Goal: Task Accomplishment & Management: Manage account settings

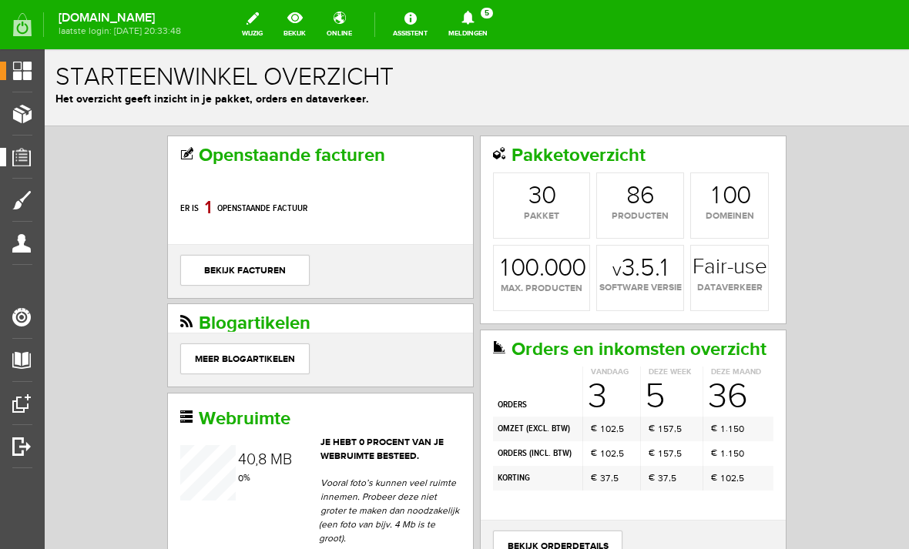
click at [20, 150] on link "Orders" at bounding box center [16, 157] width 32 height 18
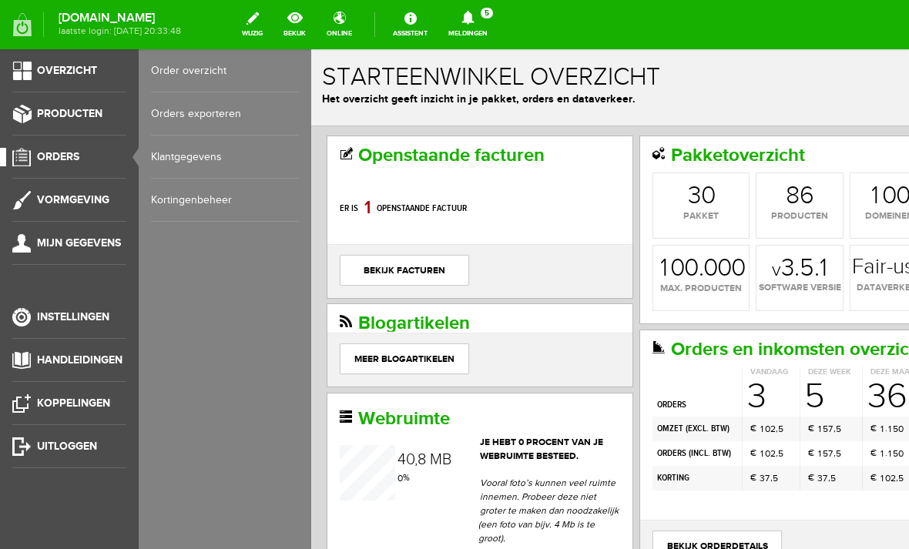
click at [179, 63] on link "Order overzicht" at bounding box center [225, 70] width 148 height 43
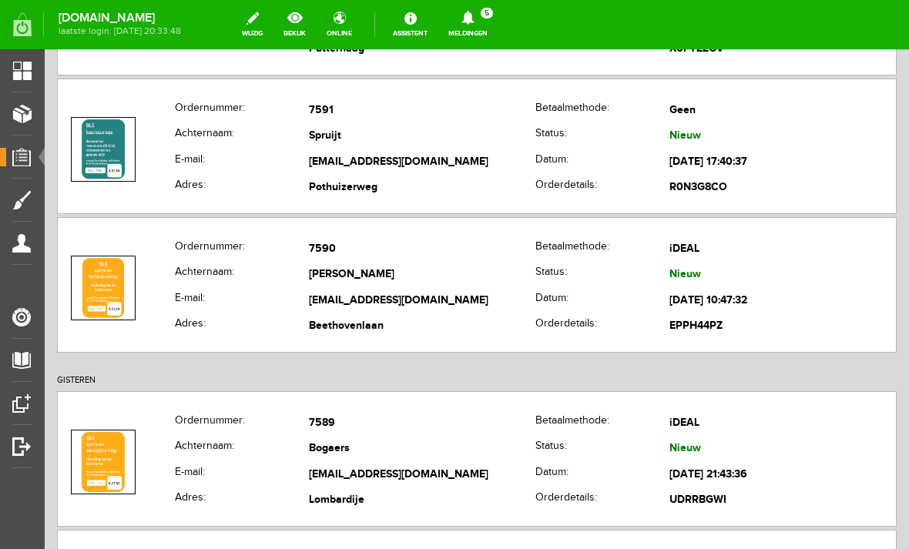
scroll to position [297, 0]
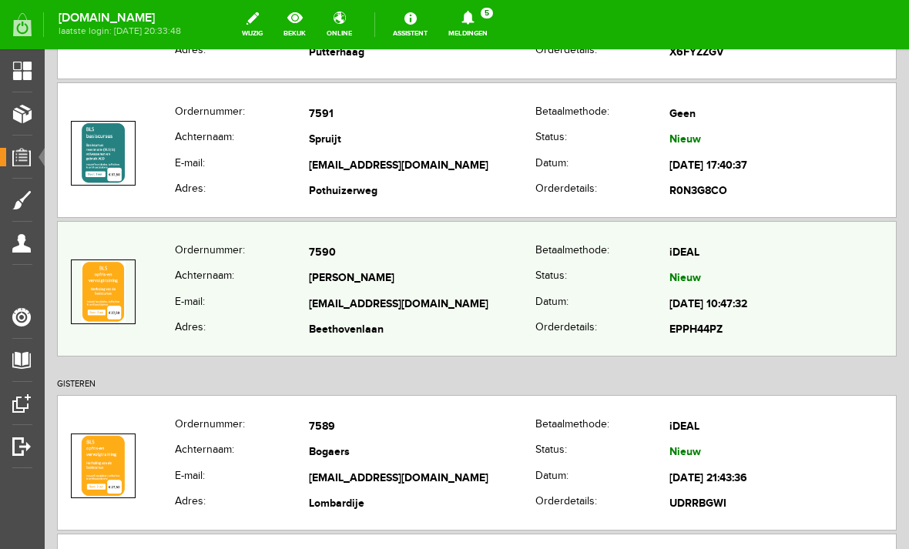
click at [535, 278] on th "Status:" at bounding box center [602, 279] width 134 height 26
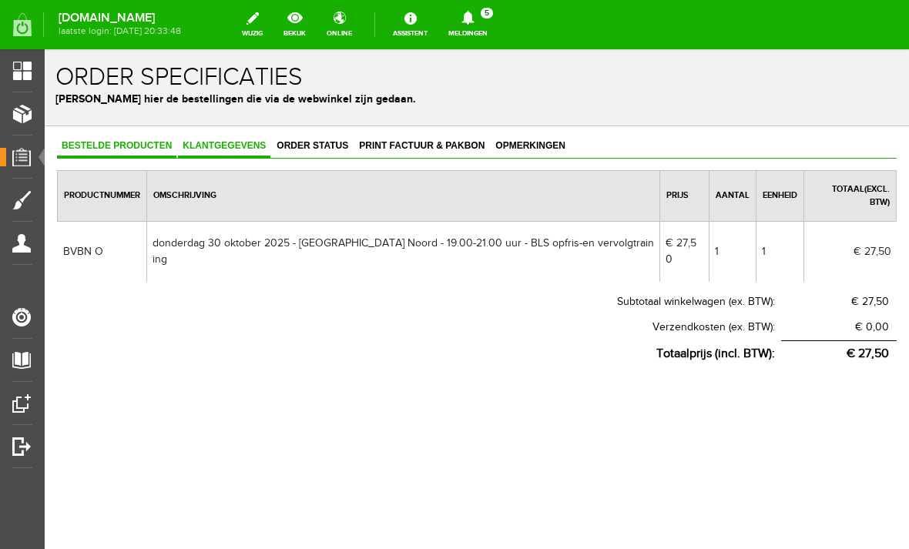
click at [229, 153] on link "Klantgegevens" at bounding box center [224, 147] width 92 height 22
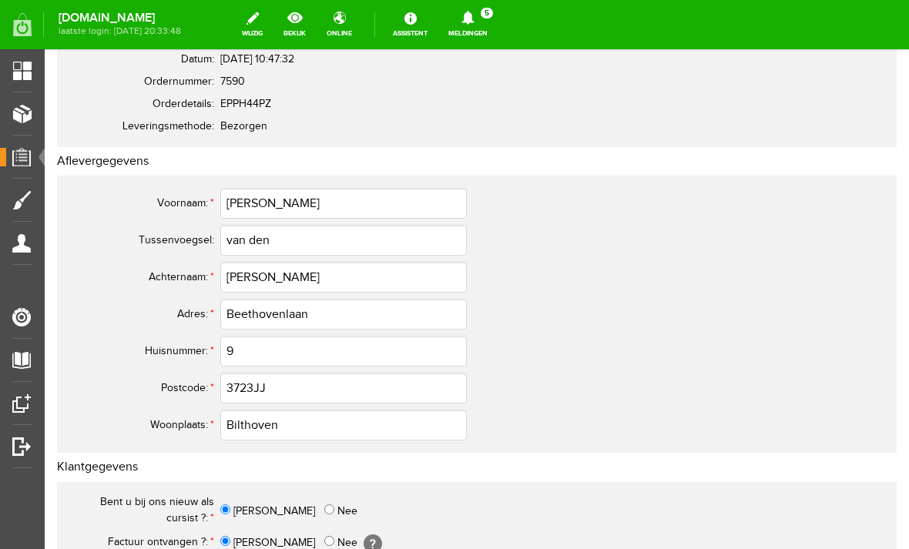
scroll to position [151, 0]
click at [277, 274] on input "[PERSON_NAME]" at bounding box center [343, 278] width 246 height 31
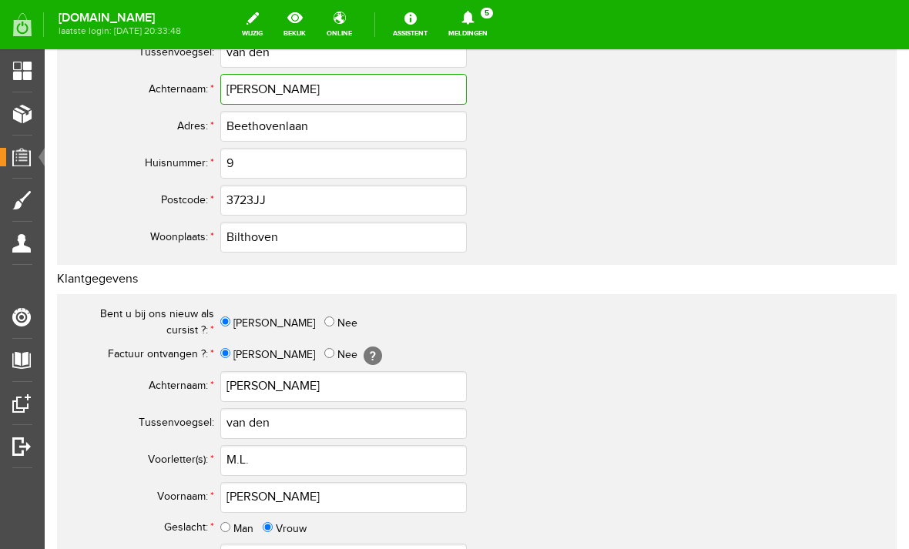
scroll to position [341, 0]
type input "[PERSON_NAME]"
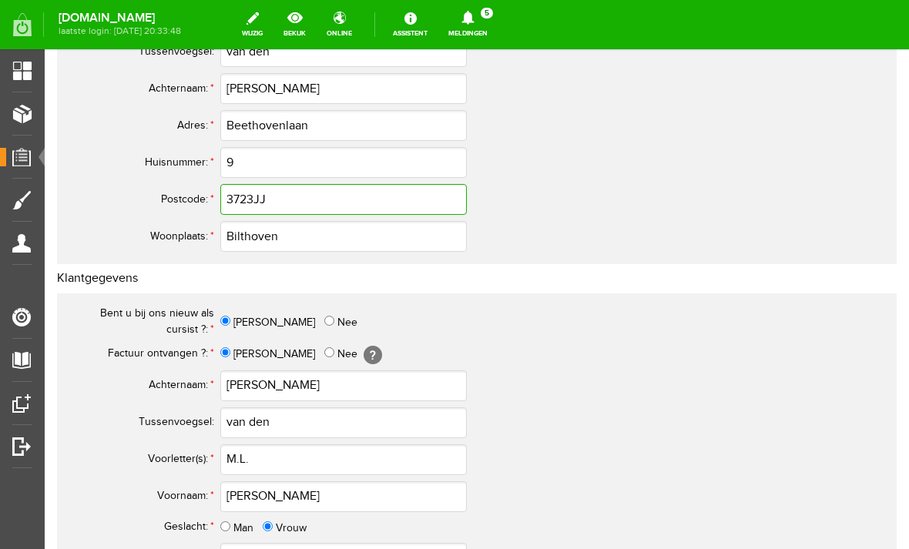
click at [293, 203] on input "3723JJ" at bounding box center [343, 199] width 246 height 31
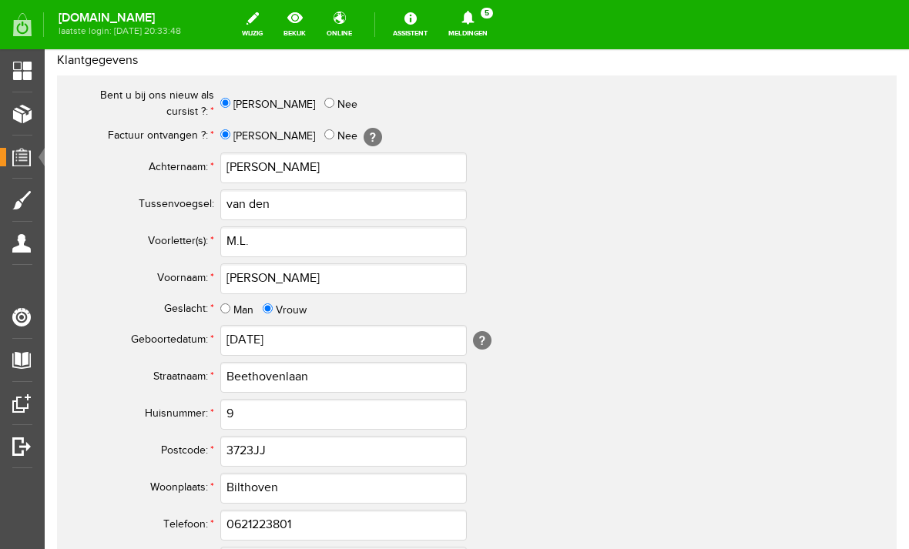
scroll to position [560, 0]
type input "3723 JJ"
click at [276, 167] on input "[PERSON_NAME]" at bounding box center [343, 167] width 246 height 31
type input "[PERSON_NAME]"
click at [293, 234] on input "M.L." at bounding box center [343, 241] width 246 height 31
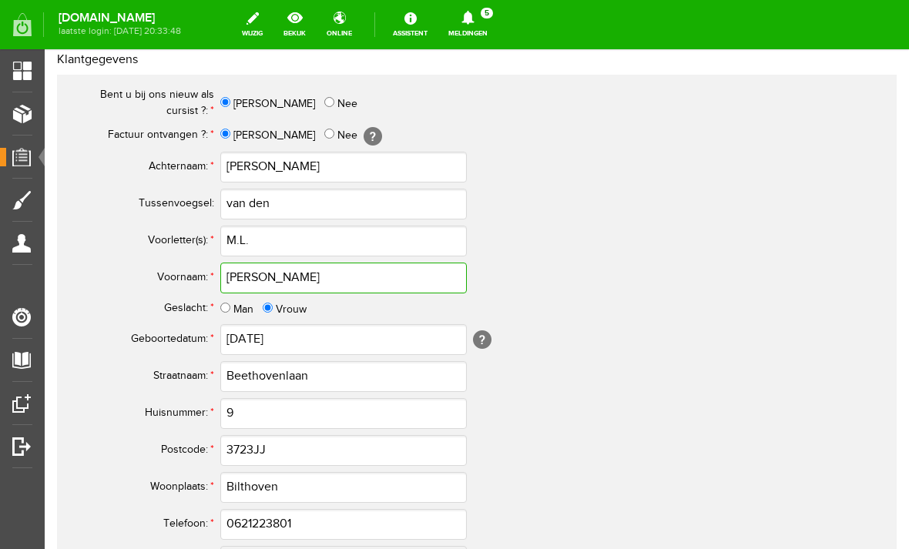
click at [303, 280] on input "[PERSON_NAME]" at bounding box center [343, 278] width 246 height 31
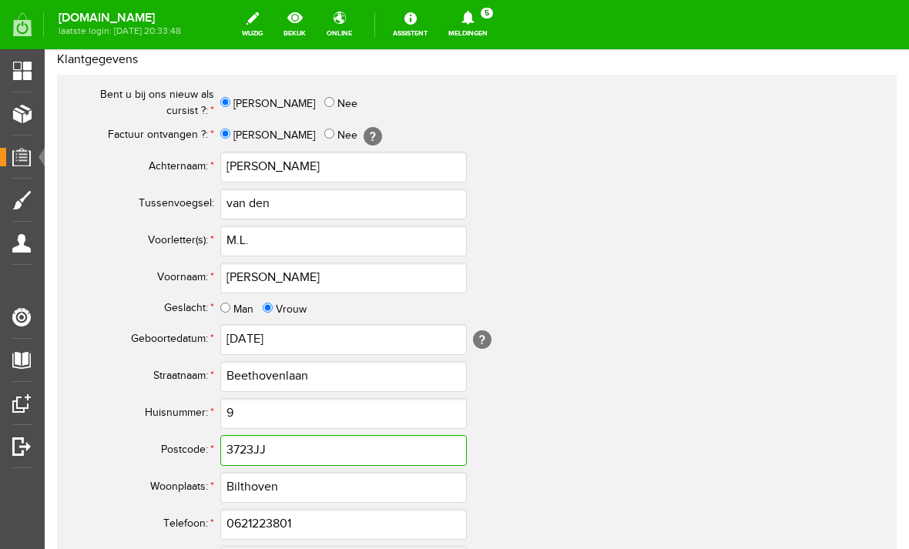
click at [303, 447] on input "3723JJ" at bounding box center [343, 450] width 246 height 31
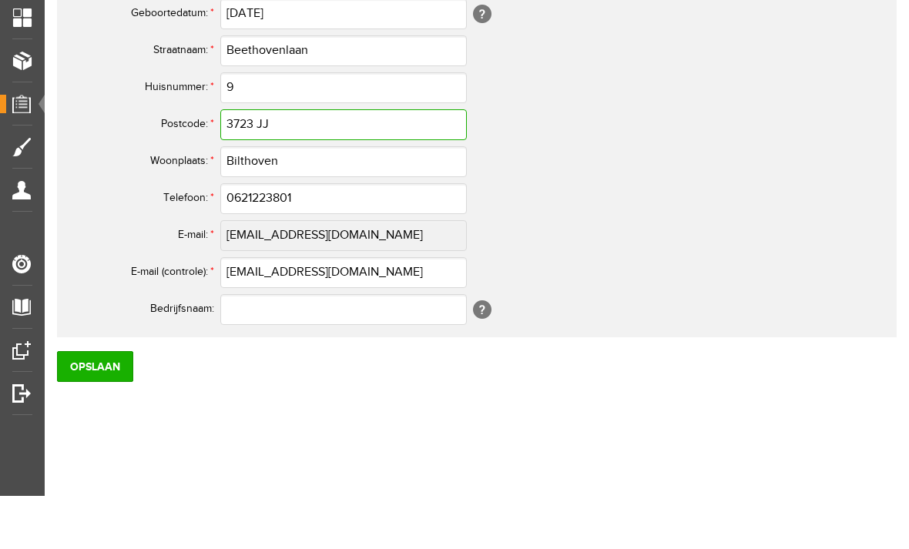
scroll to position [832, 0]
type input "3723 JJ"
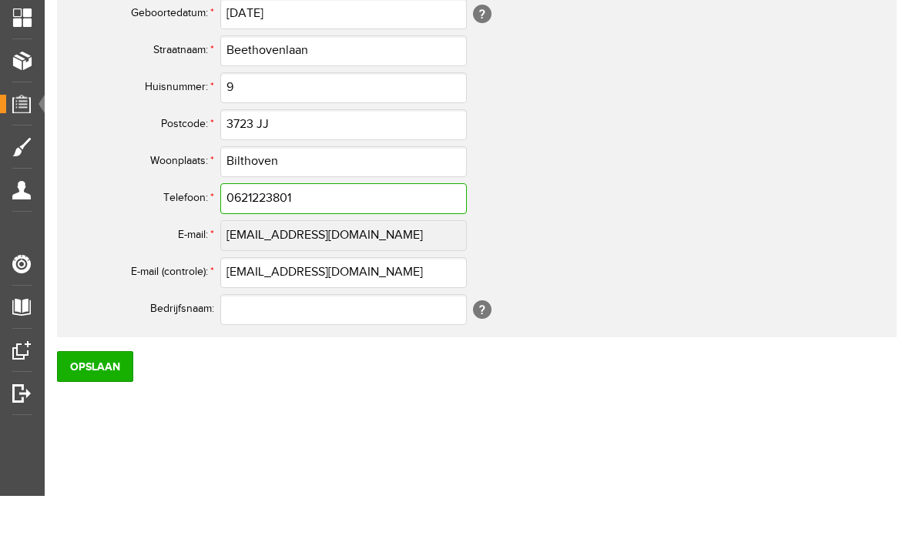
click at [246, 199] on input "0621223801" at bounding box center [343, 198] width 246 height 31
type input "06-21223801"
click at [103, 361] on input "Opslaan" at bounding box center [95, 366] width 76 height 31
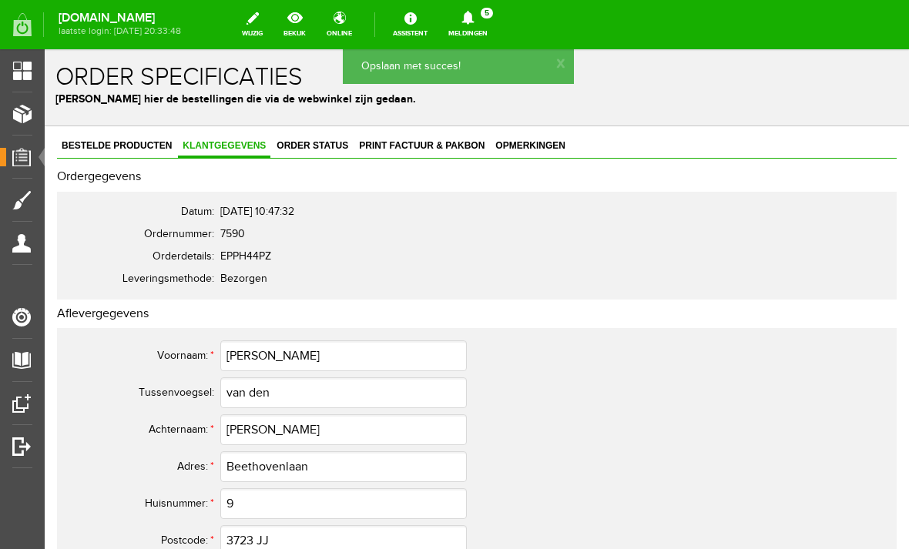
scroll to position [0, 0]
click at [28, 149] on link "Orders" at bounding box center [16, 157] width 32 height 18
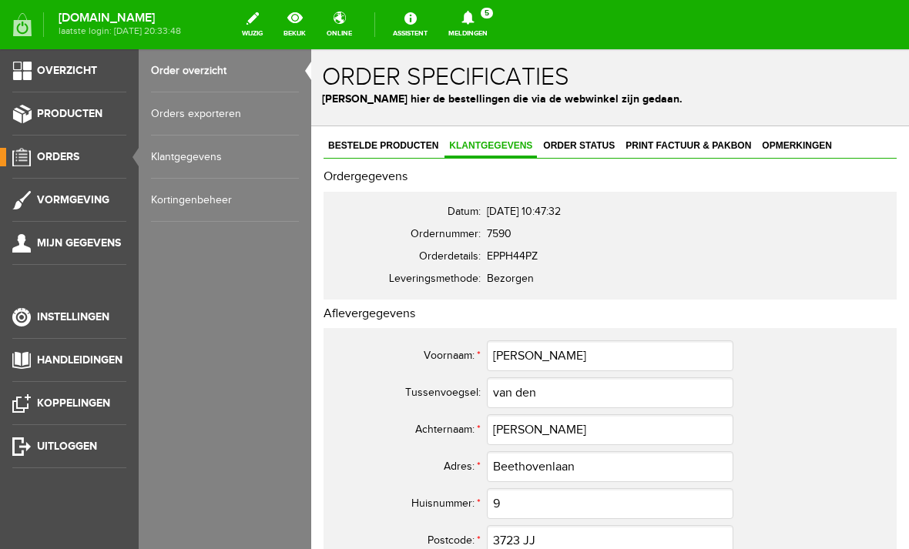
click at [173, 67] on link "Order overzicht" at bounding box center [225, 70] width 148 height 43
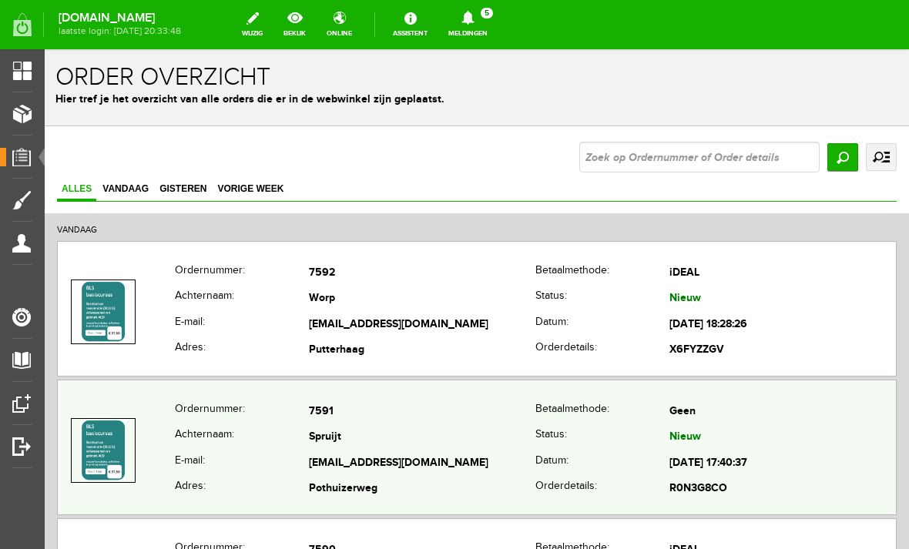
click at [175, 438] on th "Achternaam:" at bounding box center [242, 438] width 134 height 26
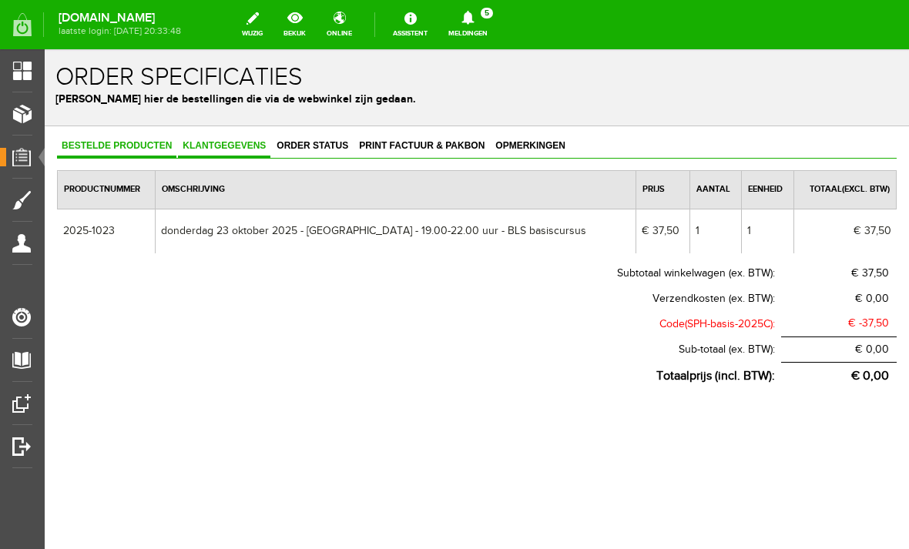
click at [229, 149] on span "Klantgegevens" at bounding box center [224, 145] width 92 height 11
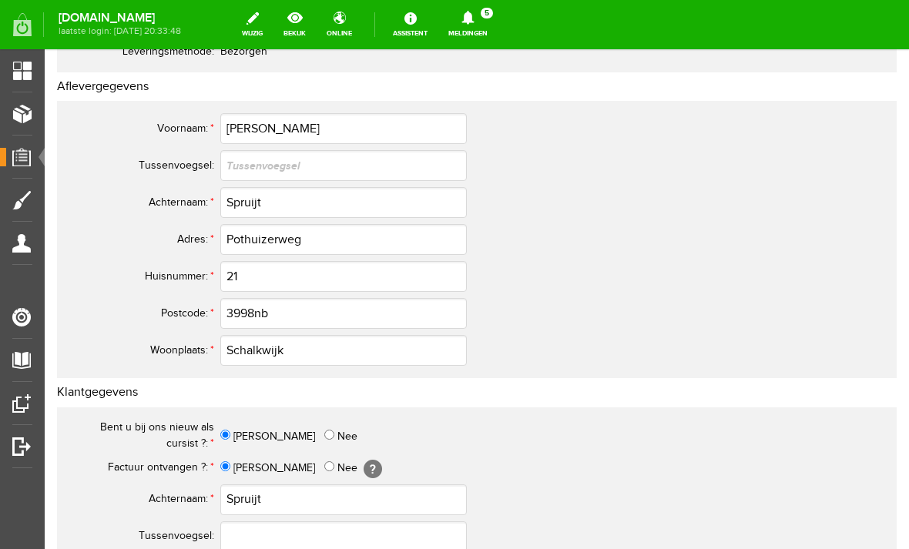
scroll to position [231, 0]
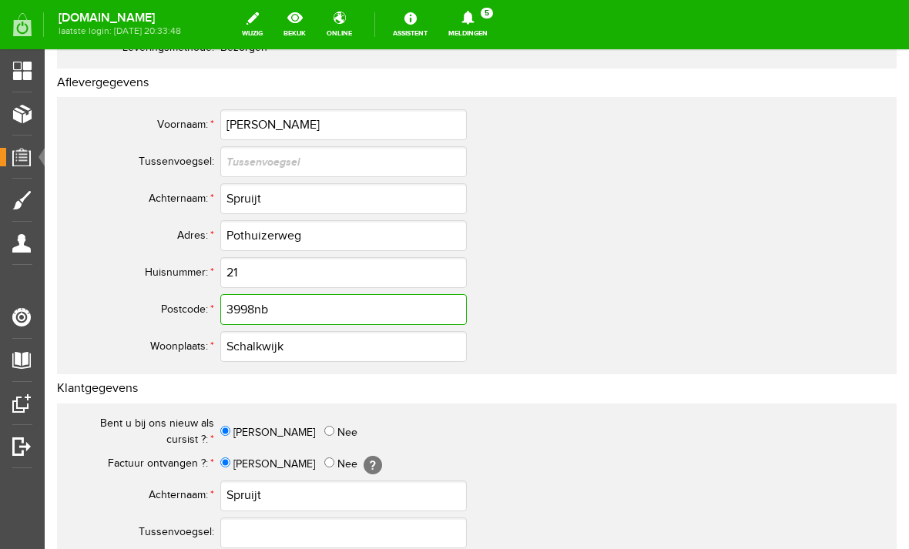
click at [314, 313] on input "3998nb" at bounding box center [343, 309] width 246 height 31
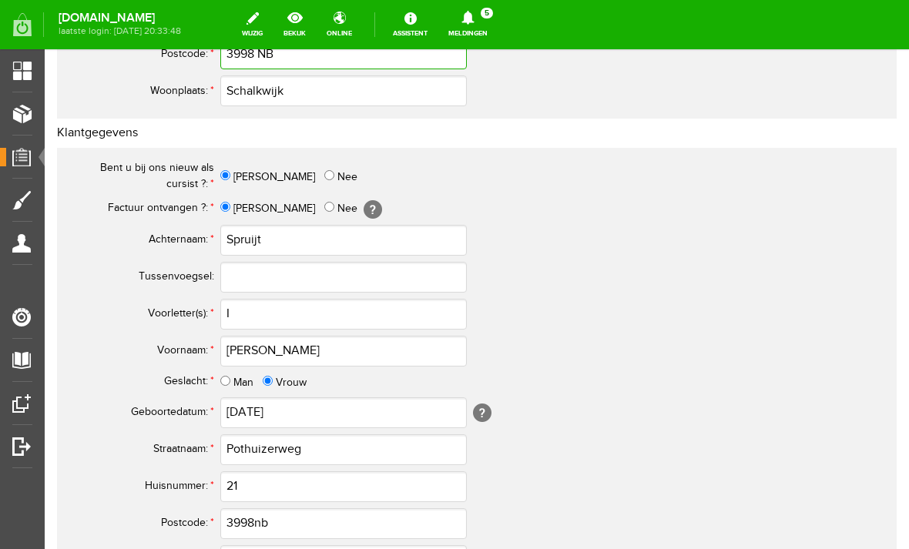
scroll to position [489, 0]
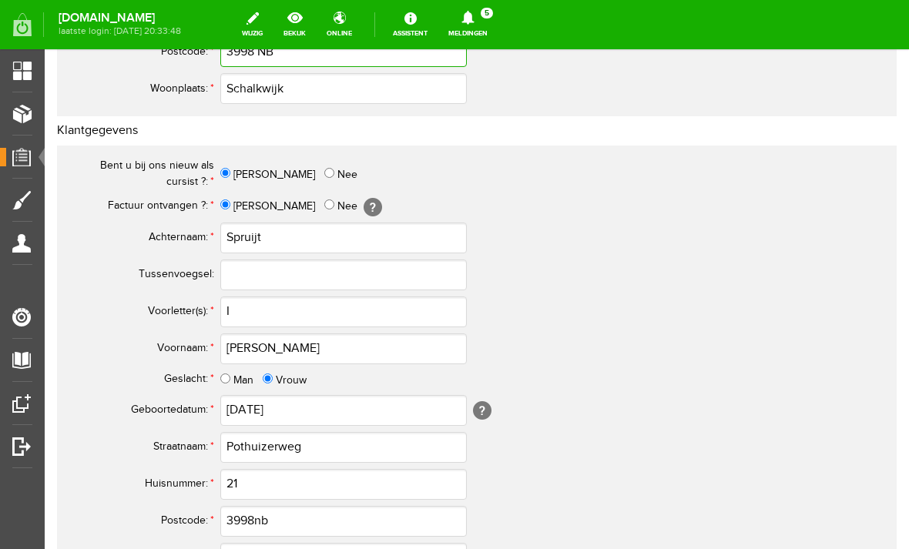
type input "3998 NB"
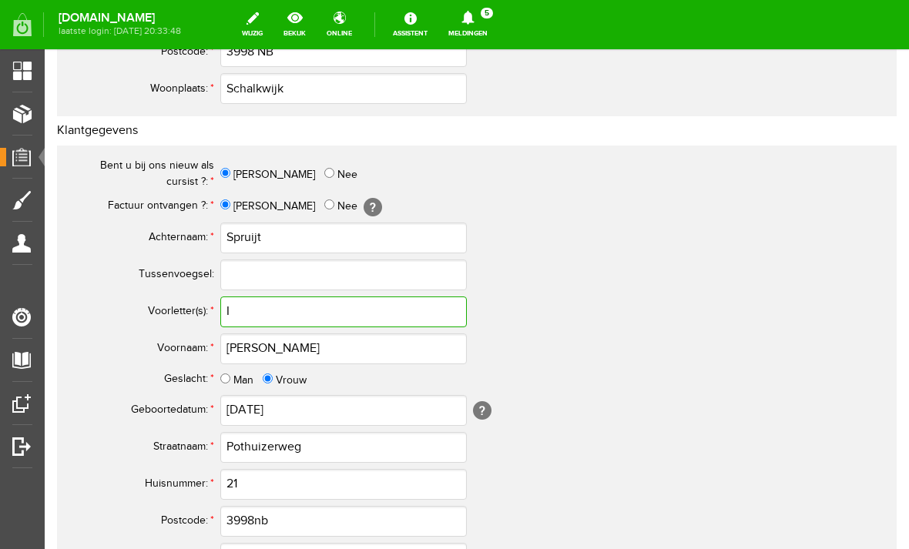
click at [262, 315] on input "I" at bounding box center [343, 311] width 246 height 31
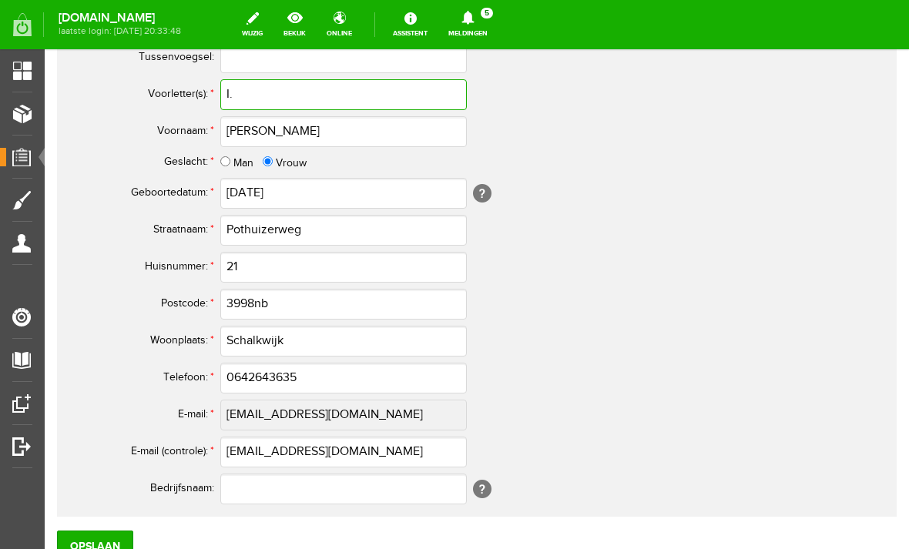
scroll to position [717, 0]
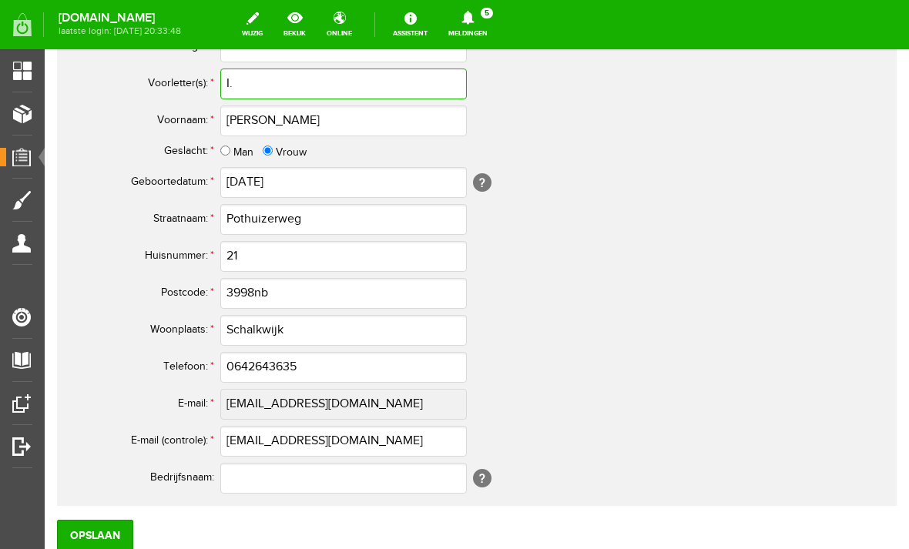
type input "I."
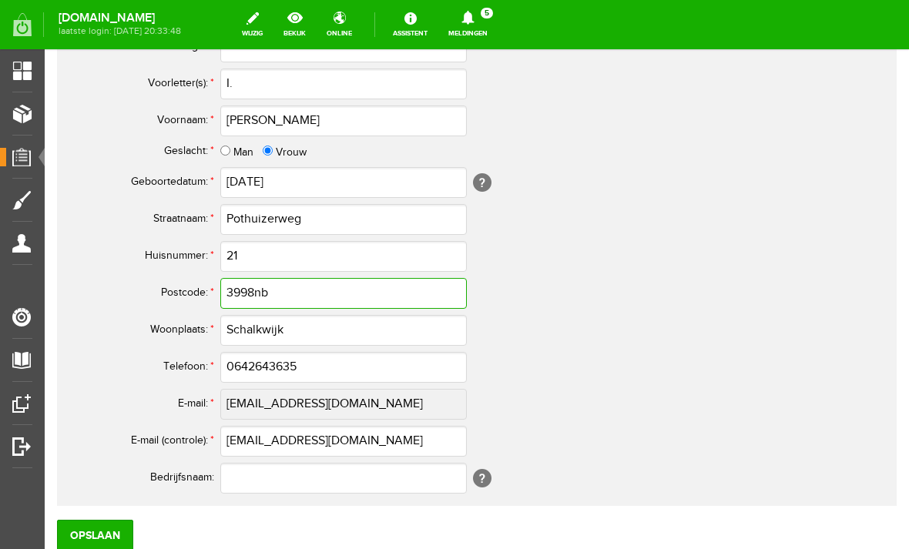
click at [305, 293] on input "3998nb" at bounding box center [343, 293] width 246 height 31
type input "3998 NB"
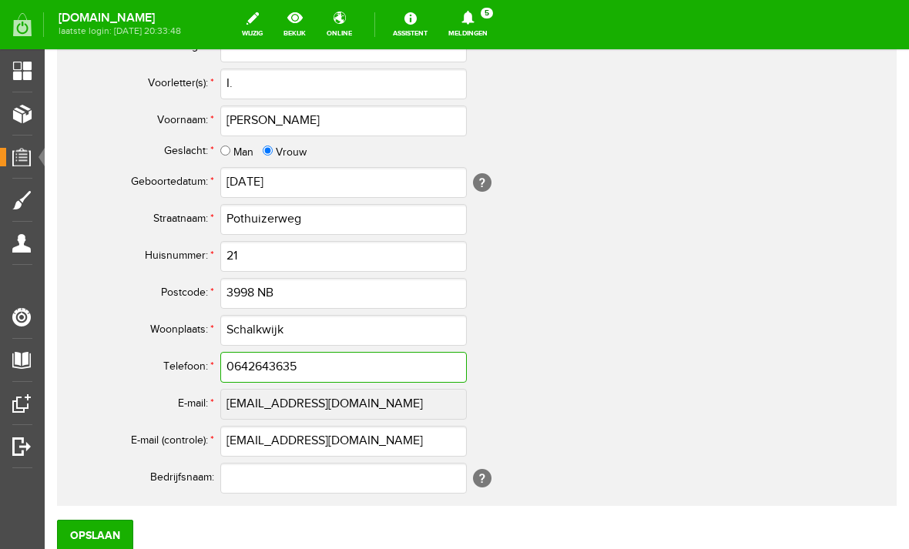
click at [314, 356] on input "0642643635" at bounding box center [343, 367] width 246 height 31
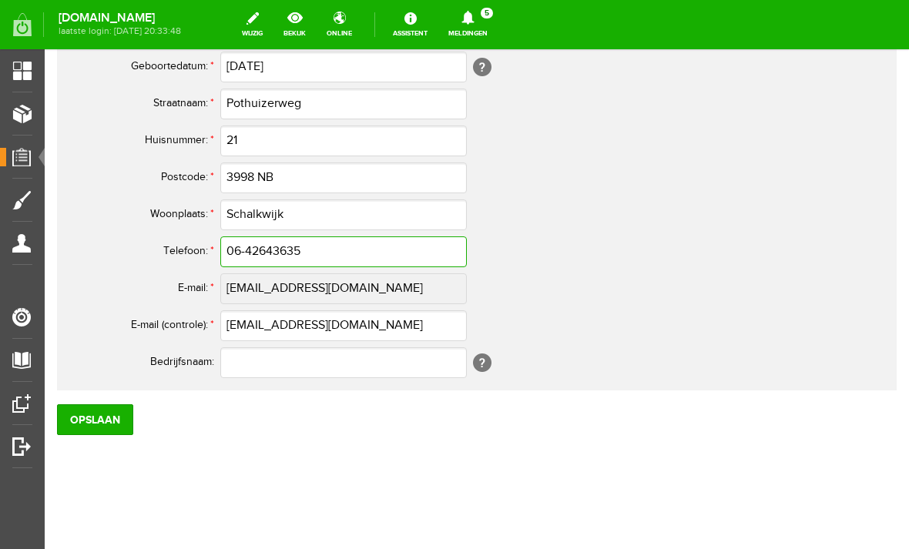
scroll to position [832, 0]
type input "06-42643635"
click at [103, 420] on input "Opslaan" at bounding box center [95, 419] width 76 height 31
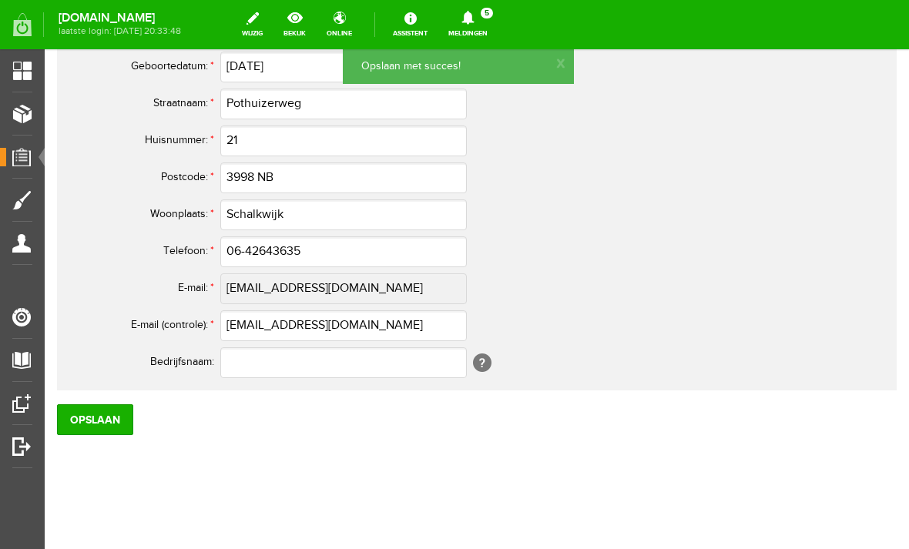
scroll to position [821, 0]
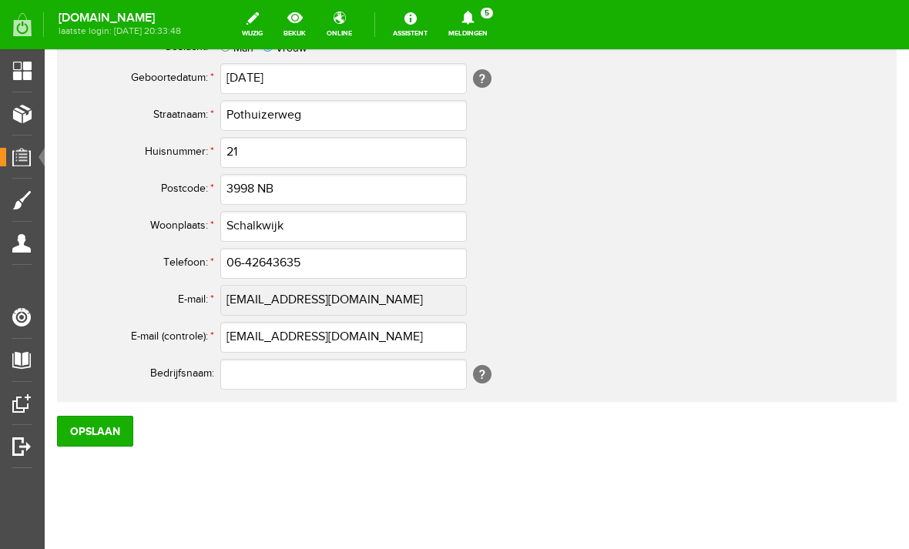
click at [25, 157] on span "Orders" at bounding box center [27, 156] width 42 height 13
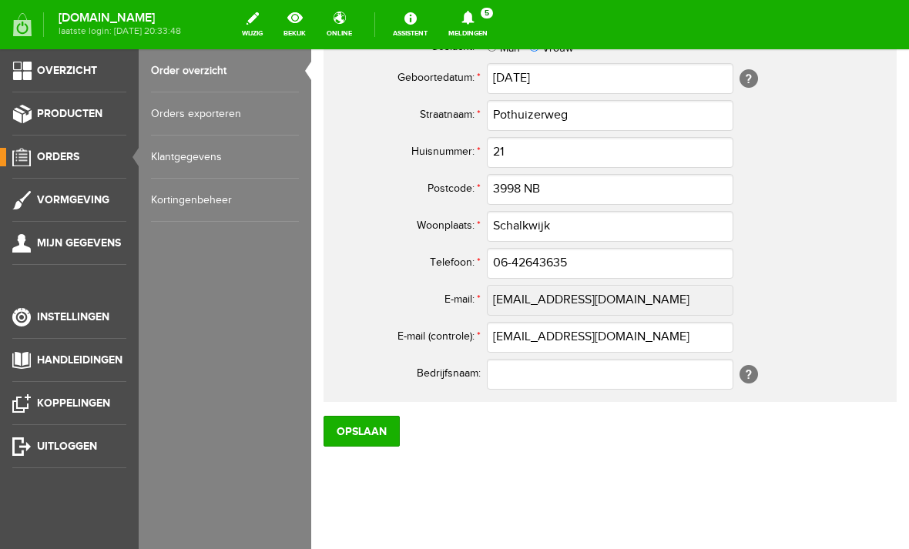
click at [207, 79] on link "Order overzicht" at bounding box center [225, 70] width 148 height 43
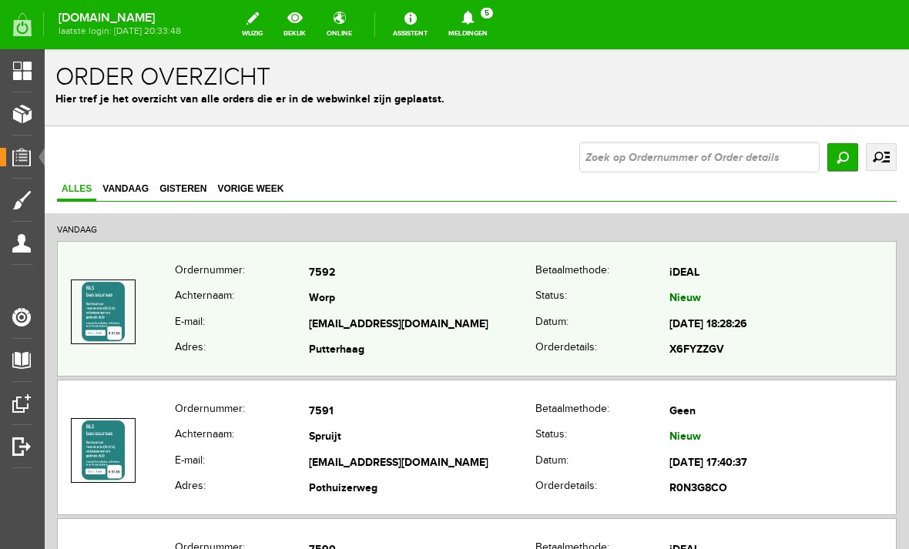
click at [535, 326] on th "Datum:" at bounding box center [602, 325] width 134 height 26
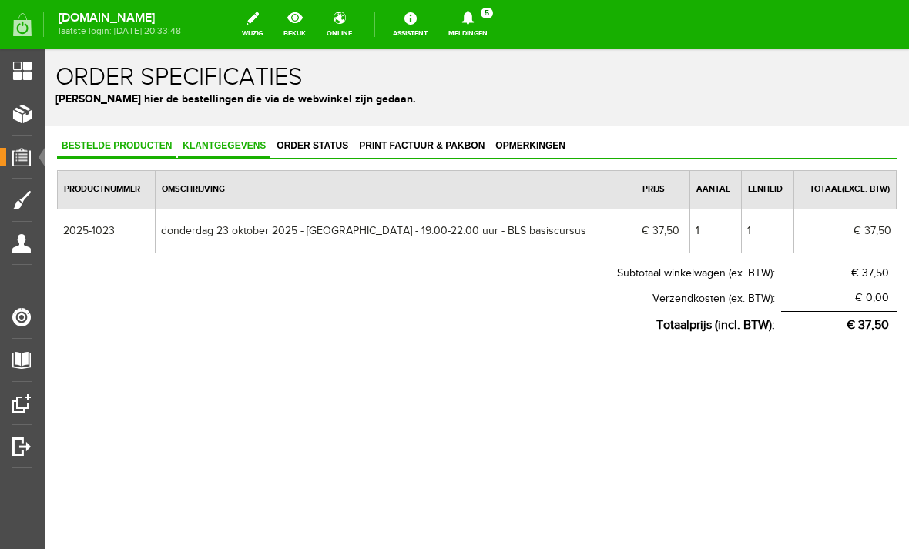
click at [246, 145] on span "Klantgegevens" at bounding box center [224, 145] width 92 height 11
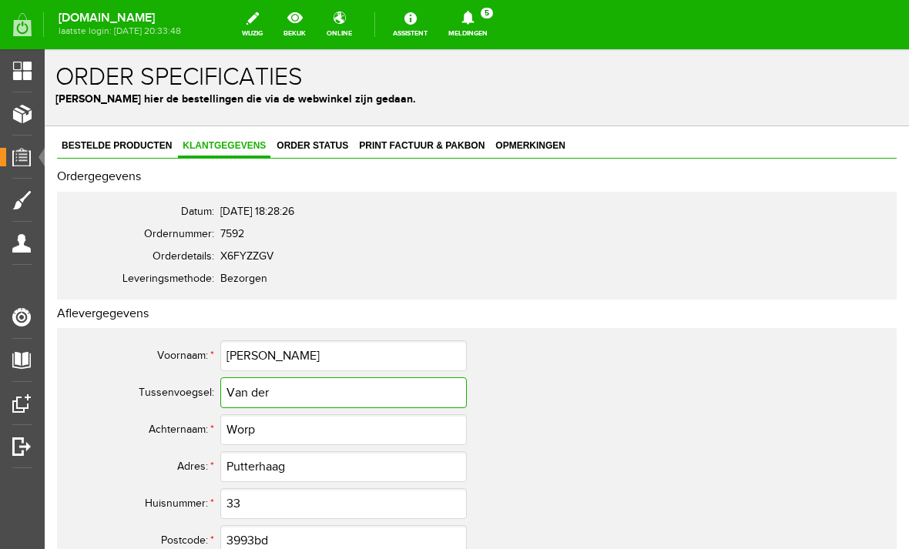
click at [245, 390] on input "Van der" at bounding box center [343, 392] width 246 height 31
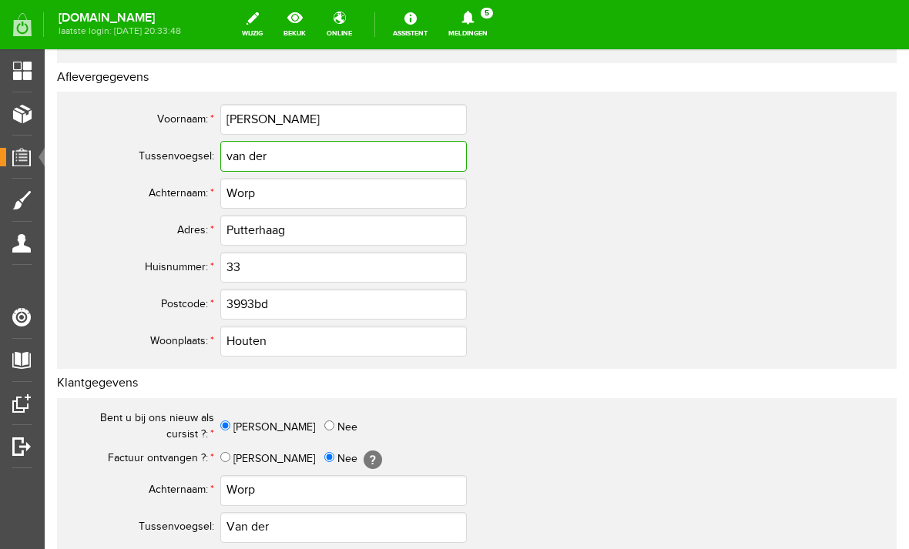
scroll to position [237, 0]
type input "van der"
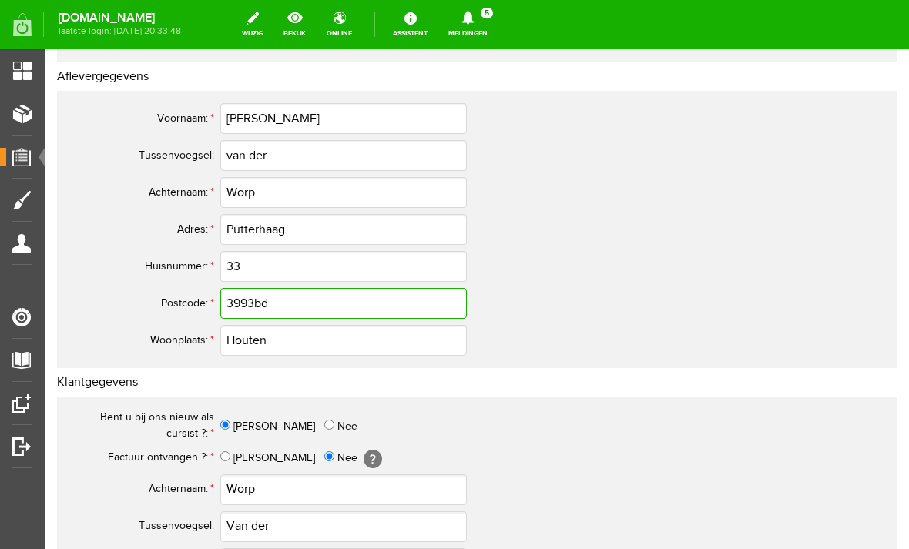
click at [314, 311] on input "3993bd" at bounding box center [343, 303] width 246 height 31
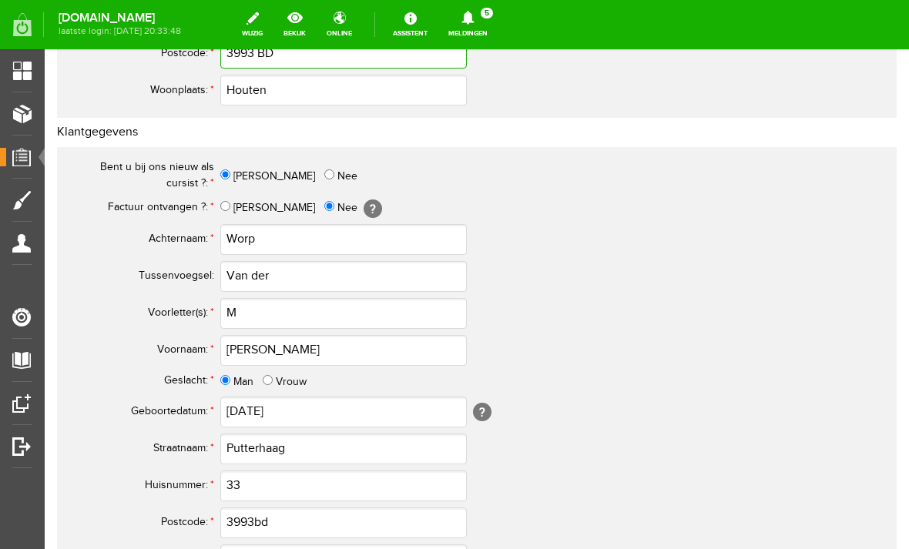
scroll to position [507, 0]
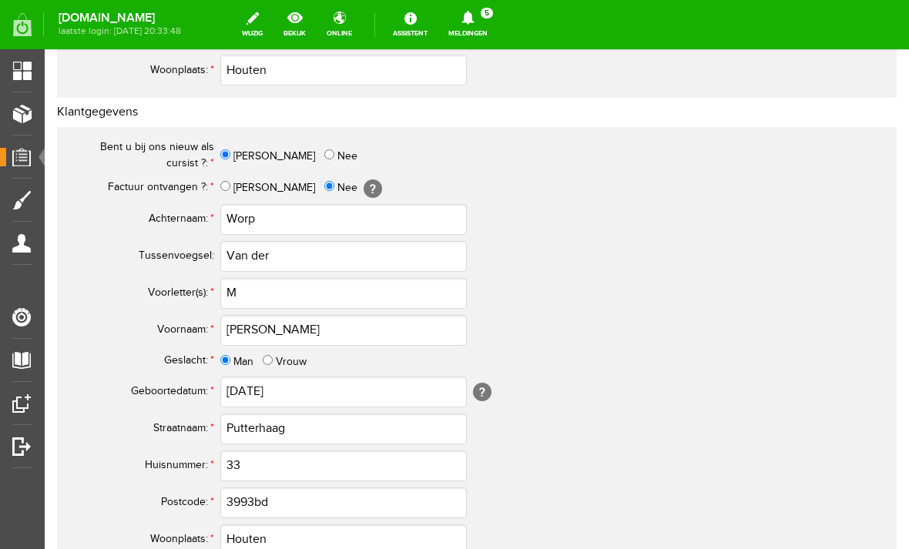
type input "3993 BD"
click at [247, 255] on input "Van der" at bounding box center [343, 256] width 246 height 31
type input "van der"
click at [266, 290] on input "M" at bounding box center [343, 293] width 246 height 31
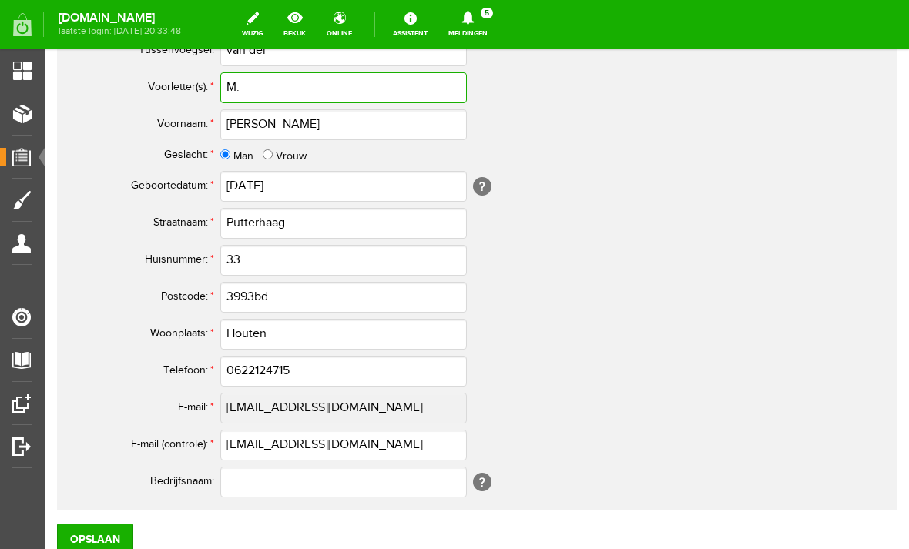
scroll to position [718, 0]
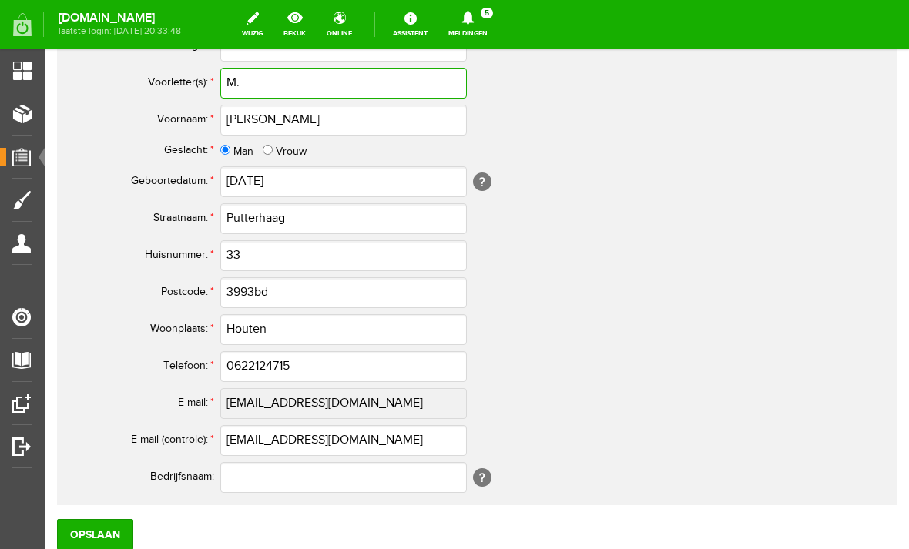
type input "M."
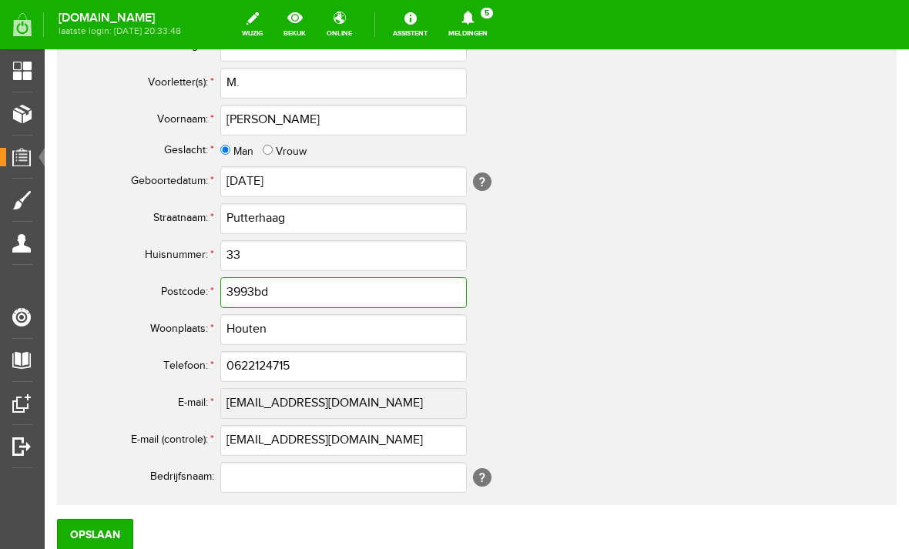
click at [306, 295] on input "3993bd" at bounding box center [343, 292] width 246 height 31
type input "3993 BD"
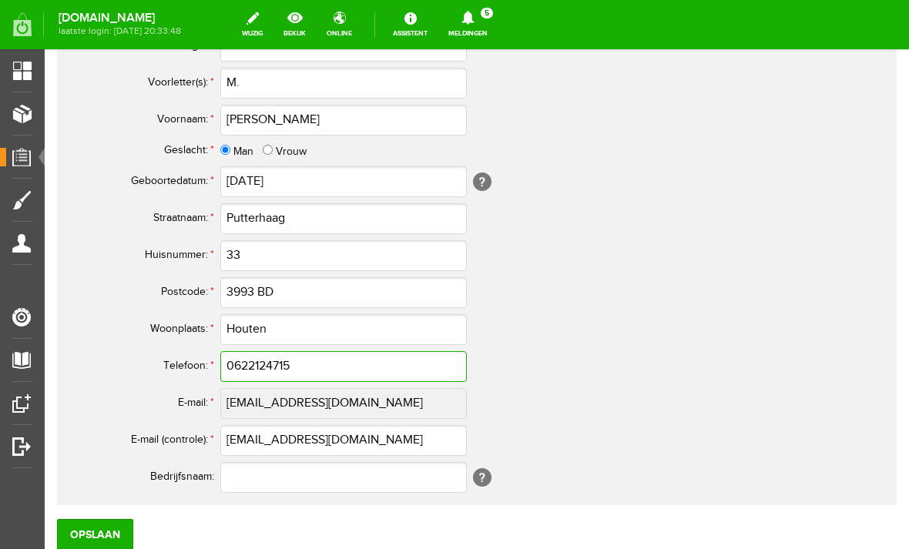
click at [253, 353] on input "0622124715" at bounding box center [343, 366] width 246 height 31
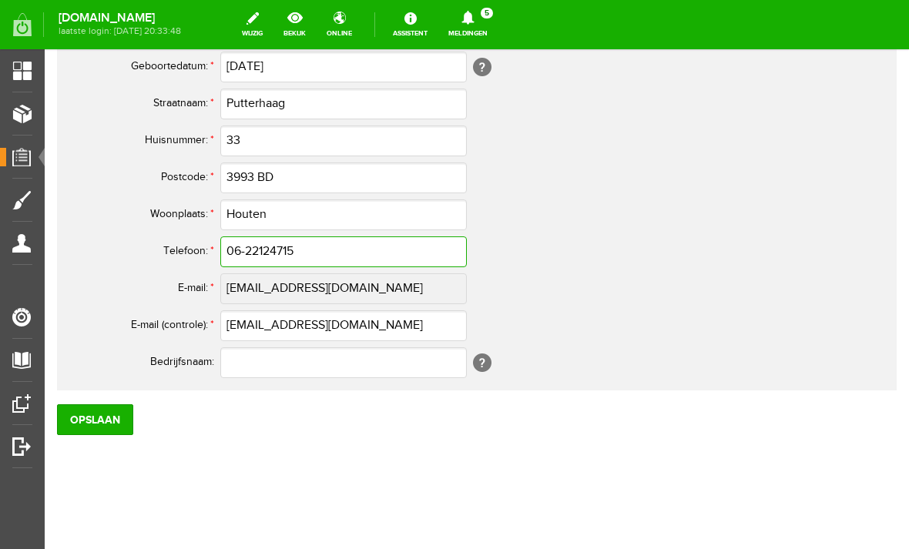
scroll to position [832, 0]
type input "06-22124715"
click at [101, 409] on input "Opslaan" at bounding box center [95, 419] width 76 height 31
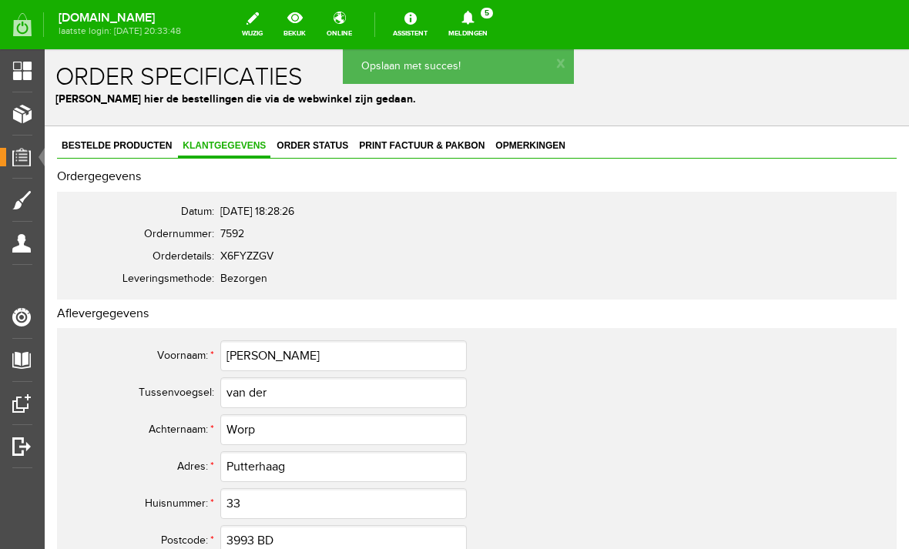
scroll to position [0, 0]
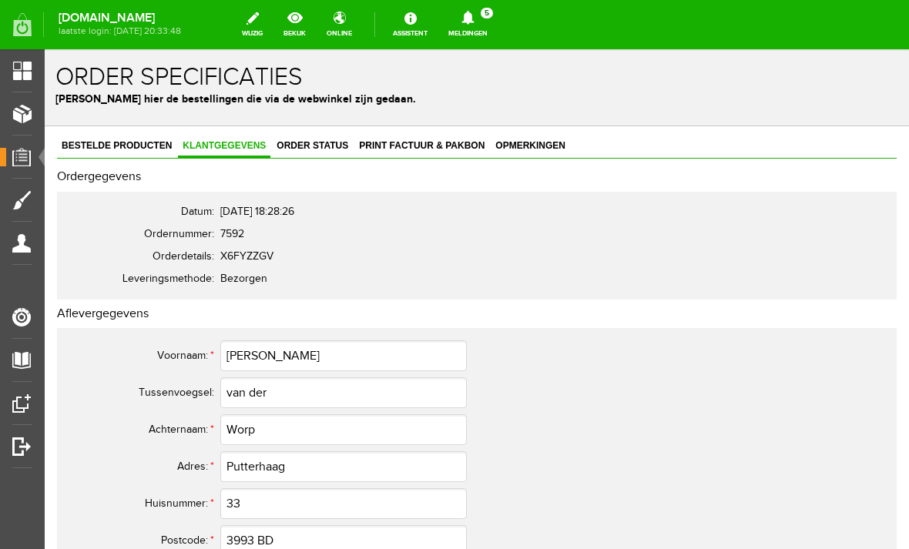
click at [21, 53] on ul "Overzicht Producten Orders Vormgeving Mijn gegevens Instellingen Handleidingen …" at bounding box center [22, 323] width 45 height 549
click at [21, 68] on span "Overzicht" at bounding box center [36, 70] width 60 height 13
